Goal: Information Seeking & Learning: Understand process/instructions

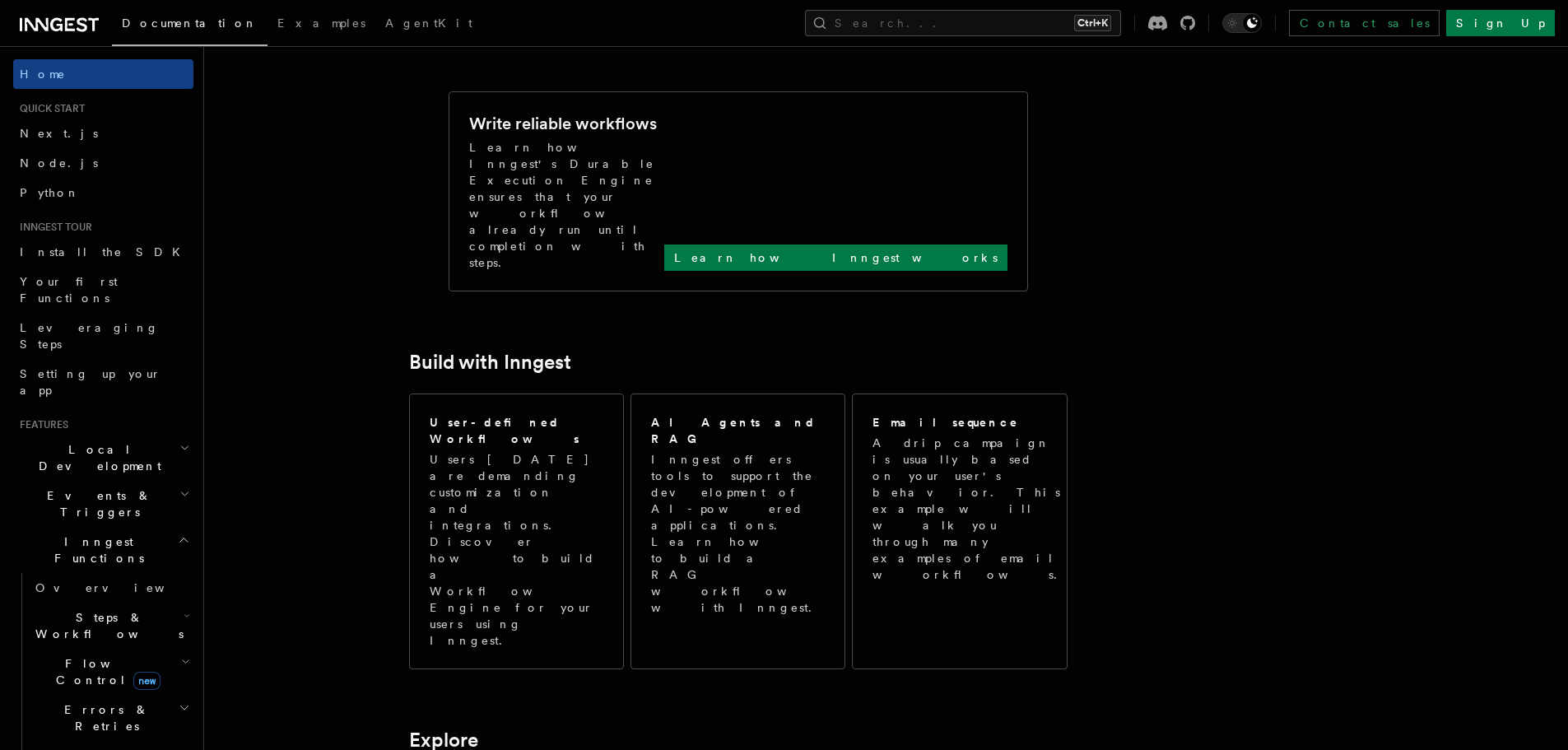
scroll to position [655, 0]
click at [68, 141] on link "Next.js" at bounding box center [103, 134] width 180 height 30
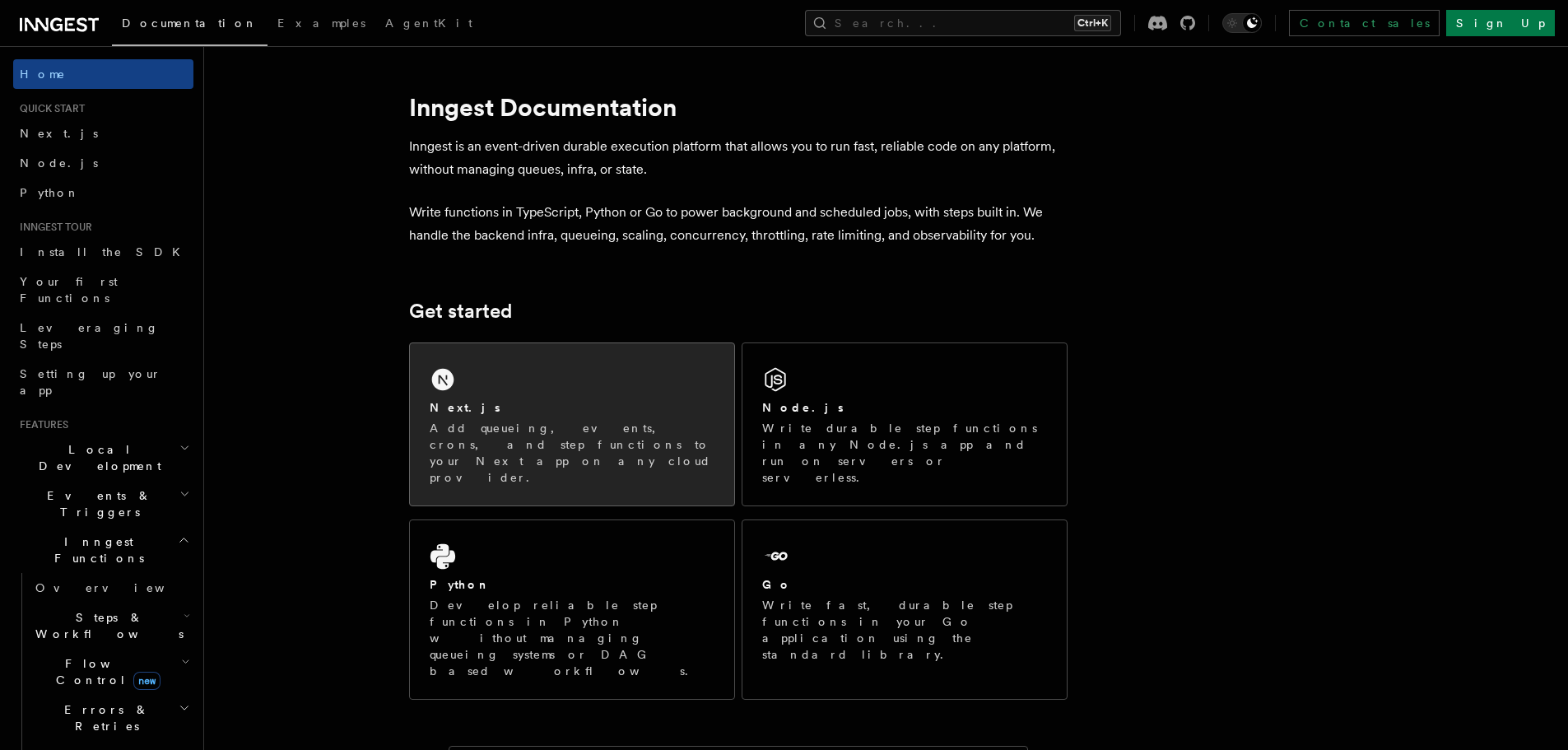
click at [498, 410] on div "Next.js" at bounding box center [572, 407] width 285 height 17
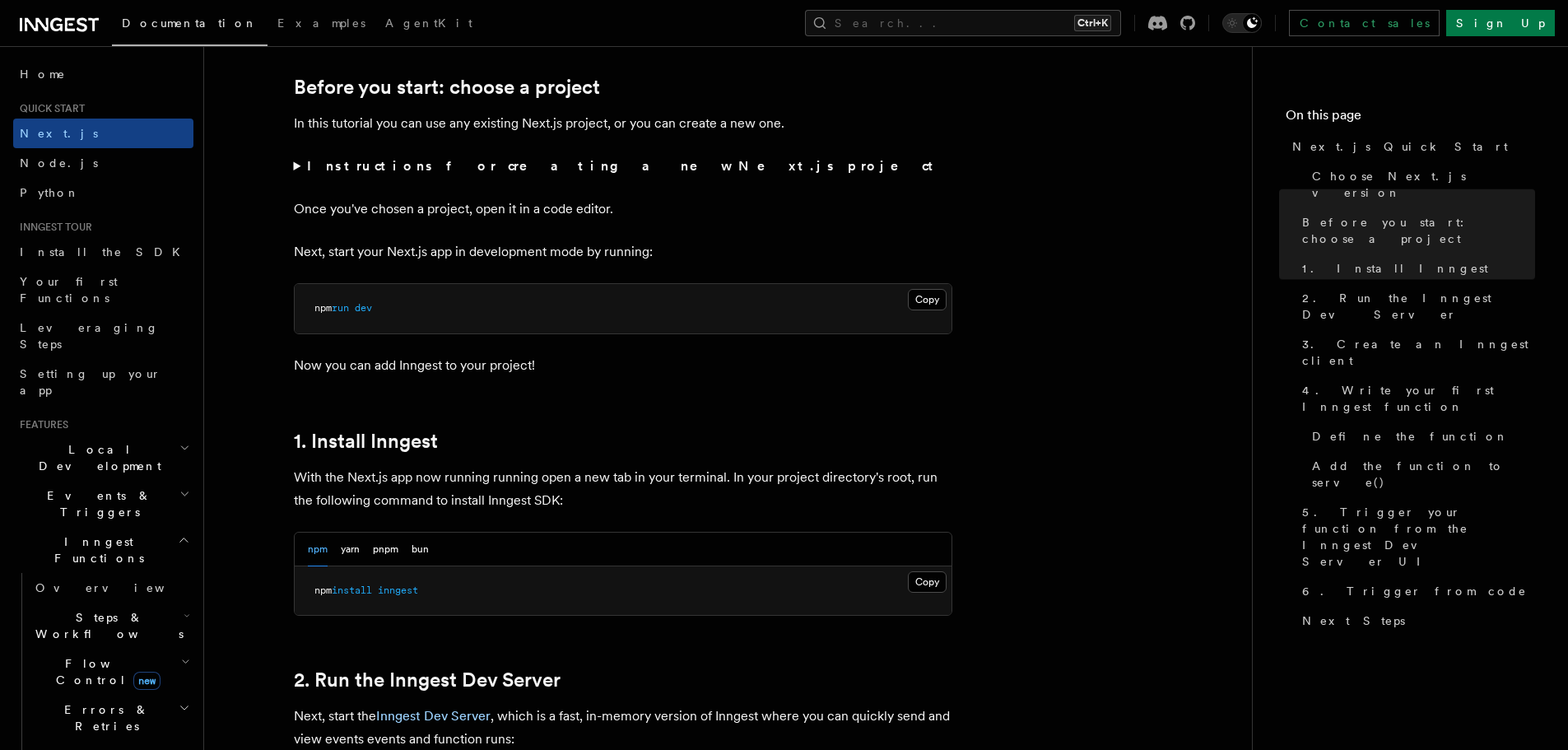
scroll to position [554, 0]
click at [909, 581] on button "Copy Copied" at bounding box center [926, 581] width 39 height 22
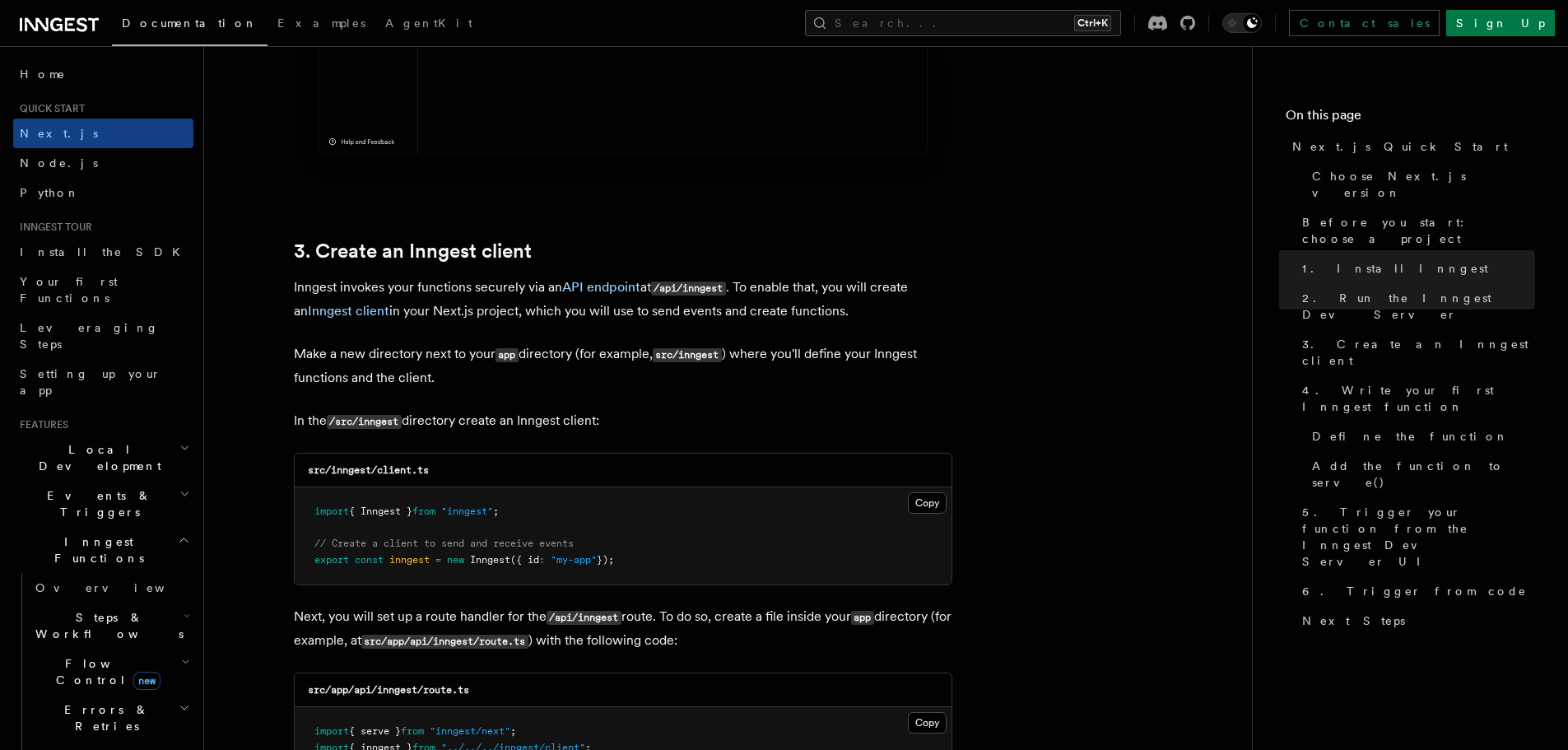
scroll to position [1933, 0]
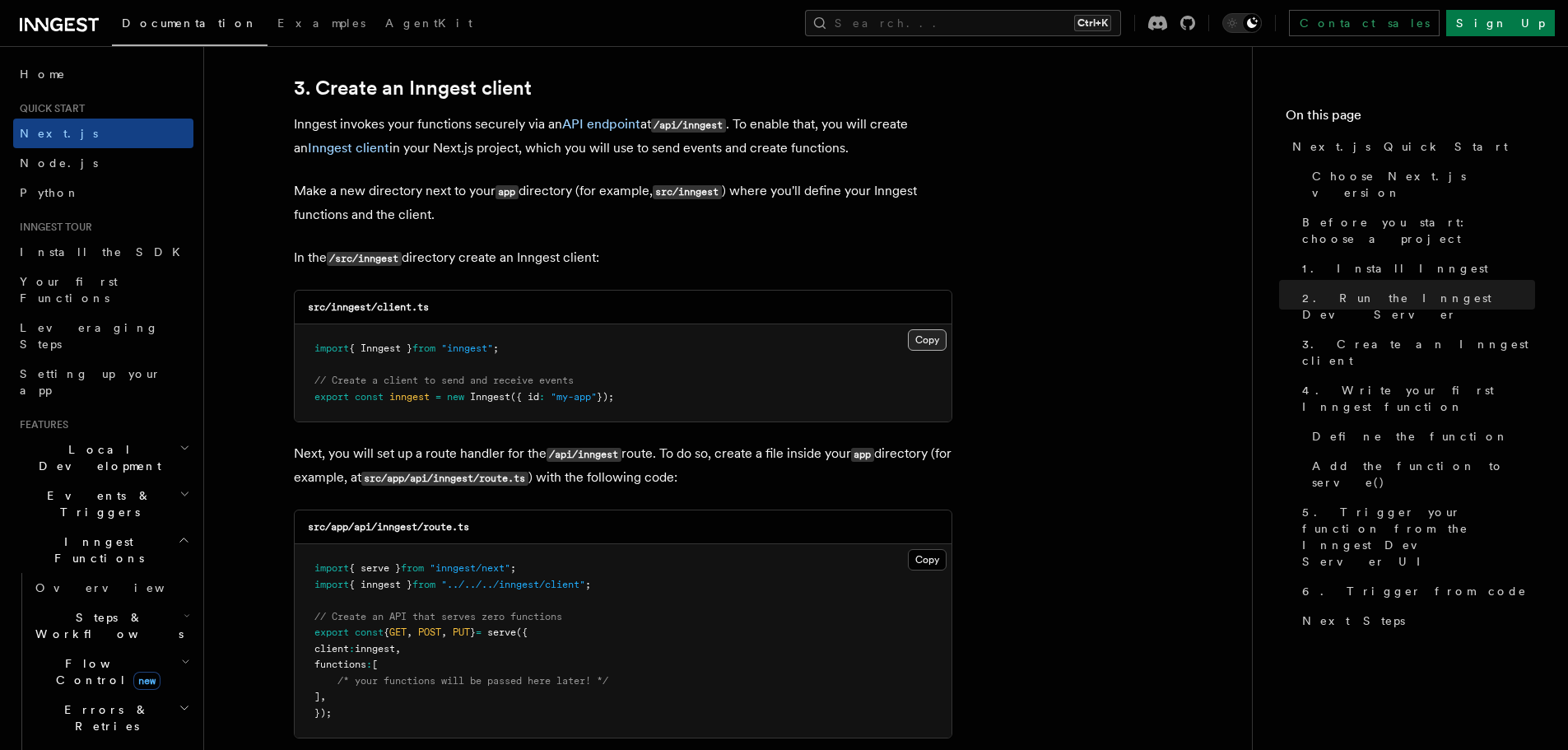
click at [917, 343] on button "Copy Copied" at bounding box center [926, 340] width 39 height 22
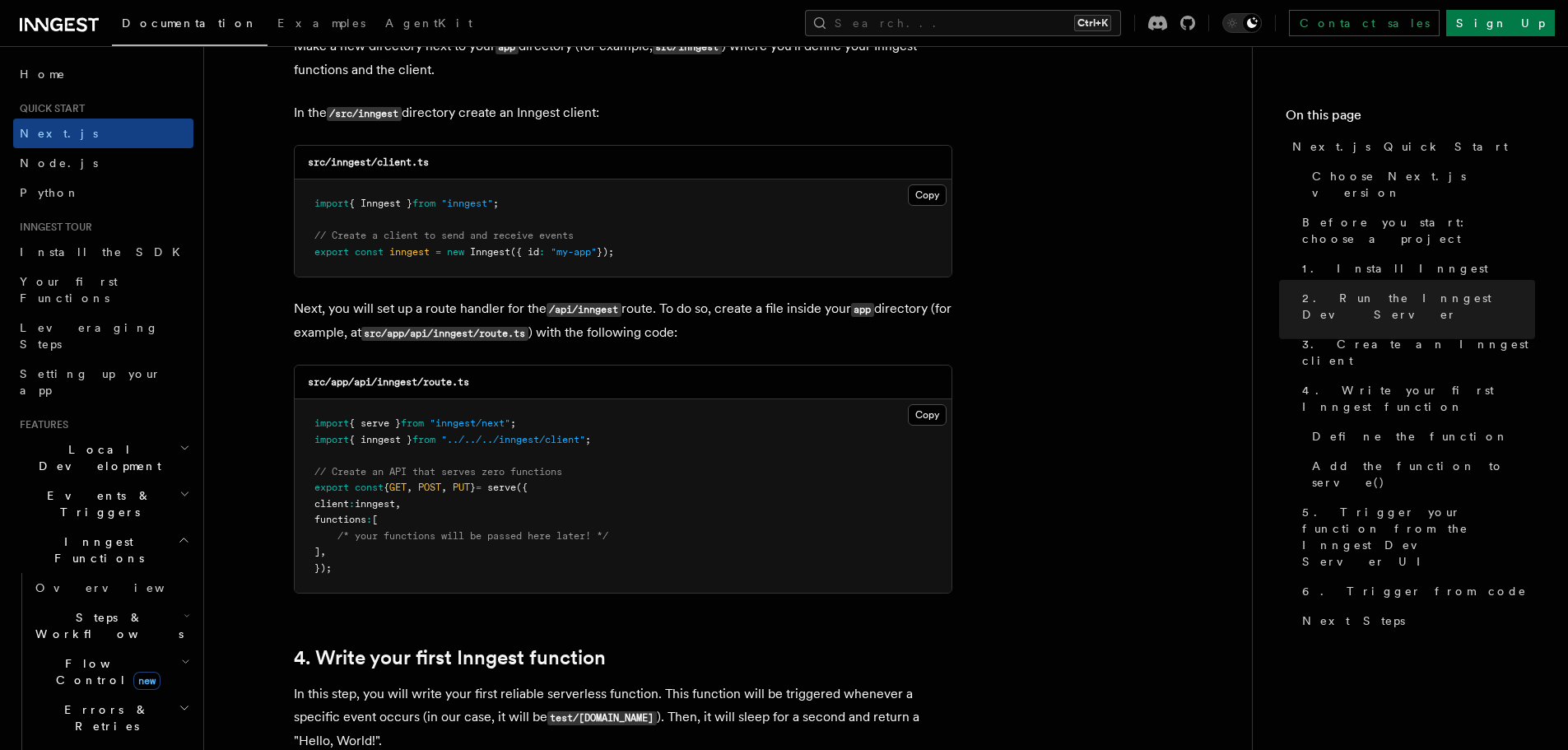
scroll to position [2079, 0]
click at [922, 411] on button "Copy Copied" at bounding box center [926, 415] width 39 height 22
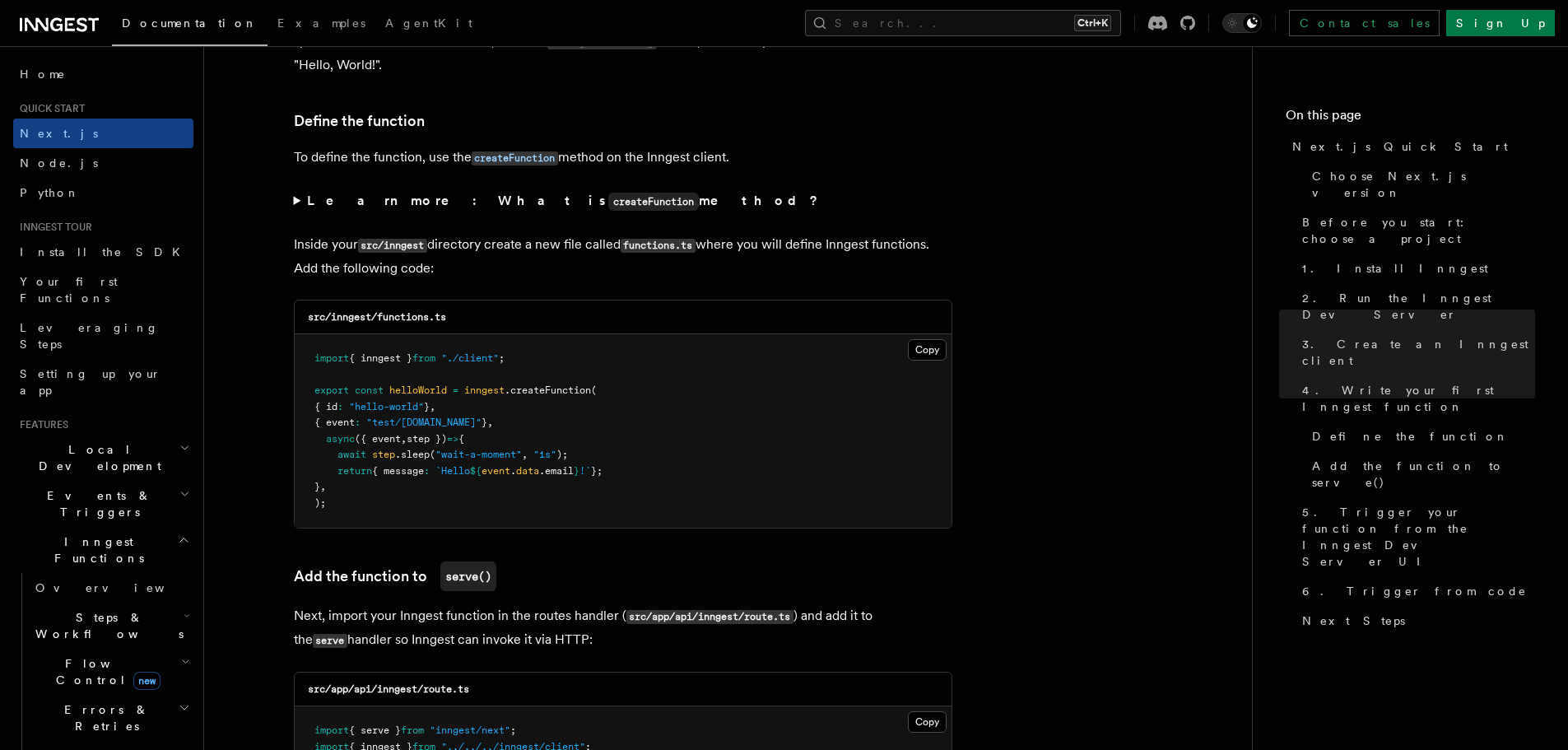
scroll to position [2755, 0]
click at [930, 353] on button "Copy Copied" at bounding box center [926, 349] width 39 height 22
